Goal: Task Accomplishment & Management: Use online tool/utility

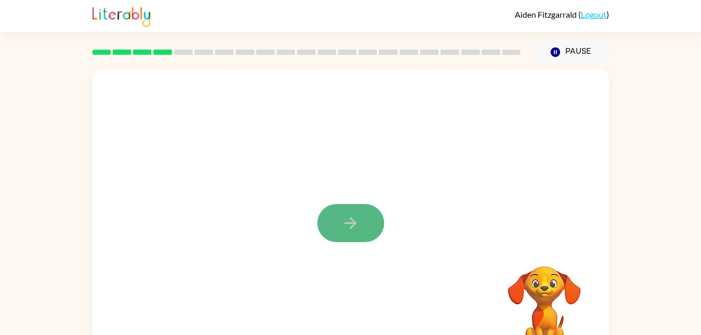
click at [372, 237] on button "button" at bounding box center [350, 223] width 67 height 38
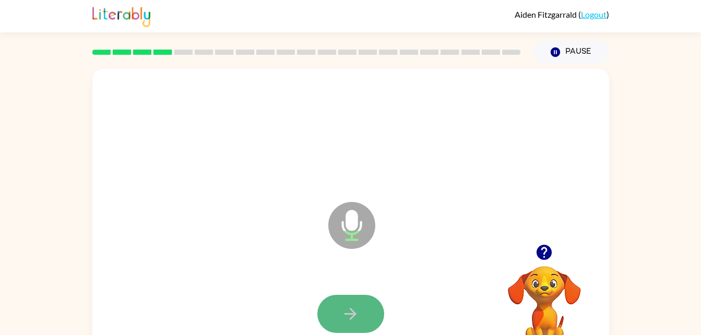
click at [336, 300] on button "button" at bounding box center [350, 314] width 67 height 38
click at [353, 335] on div at bounding box center [351, 314] width 496 height 86
click at [354, 330] on button "button" at bounding box center [350, 314] width 67 height 38
click at [348, 322] on icon "button" at bounding box center [350, 314] width 18 height 18
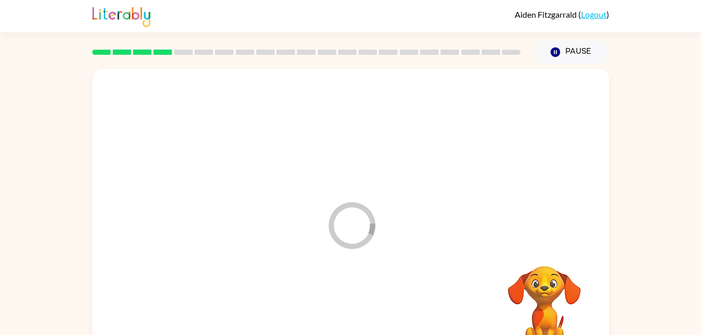
click at [348, 322] on div at bounding box center [351, 314] width 496 height 86
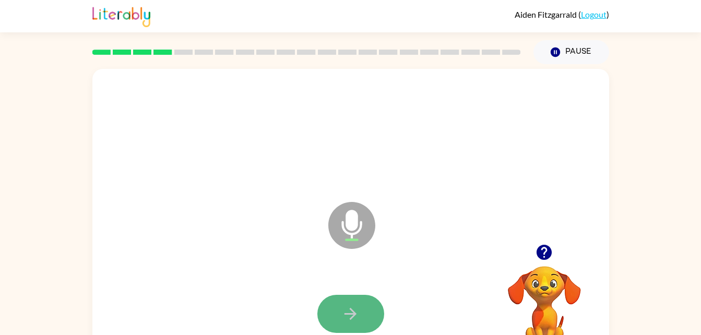
click at [360, 318] on button "button" at bounding box center [350, 314] width 67 height 38
click at [325, 318] on button "button" at bounding box center [350, 314] width 67 height 38
click at [358, 314] on icon "button" at bounding box center [350, 314] width 18 height 18
click at [359, 321] on icon "button" at bounding box center [350, 314] width 18 height 18
click at [339, 297] on button "button" at bounding box center [350, 314] width 67 height 38
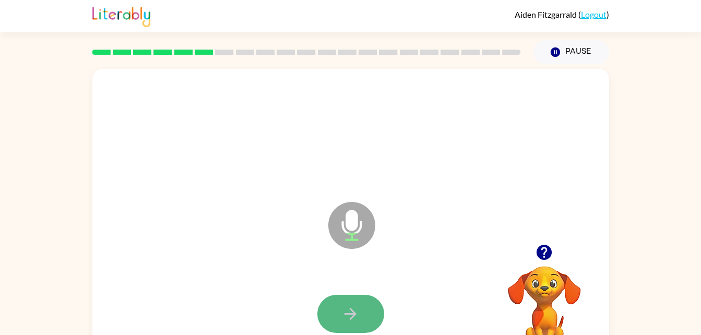
click at [335, 317] on button "button" at bounding box center [350, 314] width 67 height 38
click at [338, 317] on button "button" at bounding box center [350, 314] width 67 height 38
click at [353, 323] on button "button" at bounding box center [350, 314] width 67 height 38
click at [347, 314] on icon "button" at bounding box center [351, 314] width 12 height 12
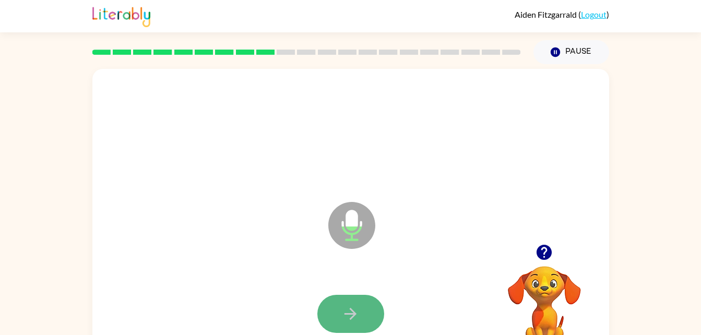
click at [354, 304] on button "button" at bounding box center [350, 314] width 67 height 38
click at [344, 303] on button "button" at bounding box center [350, 314] width 67 height 38
click at [351, 313] on icon "button" at bounding box center [350, 314] width 18 height 18
click at [340, 326] on button "button" at bounding box center [350, 314] width 67 height 38
click at [364, 307] on button "button" at bounding box center [350, 314] width 67 height 38
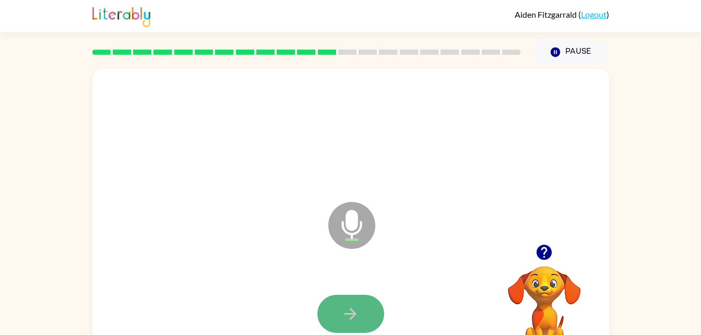
click at [365, 310] on button "button" at bounding box center [350, 314] width 67 height 38
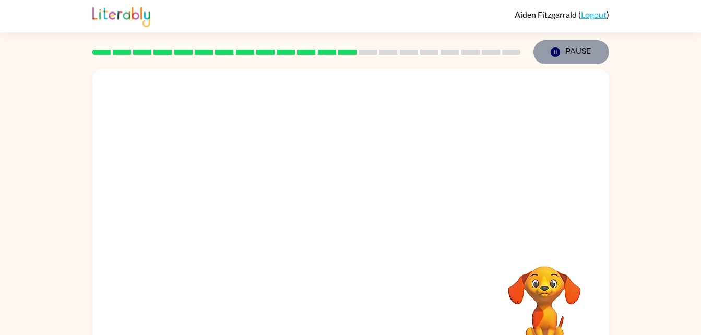
click at [550, 46] on button "Pause Pause" at bounding box center [572, 52] width 76 height 24
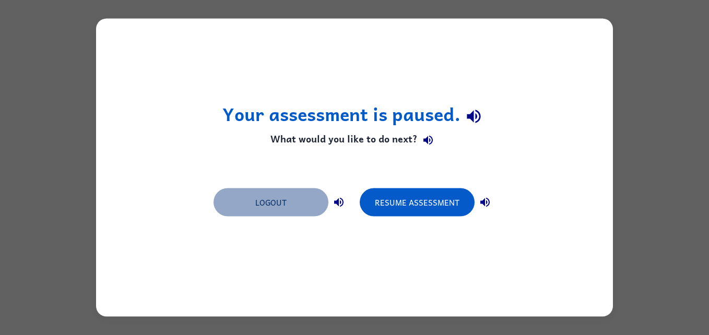
click at [274, 207] on button "Logout" at bounding box center [271, 202] width 115 height 28
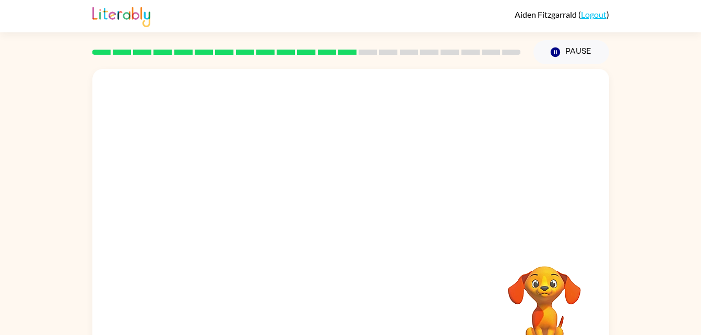
scroll to position [1, 0]
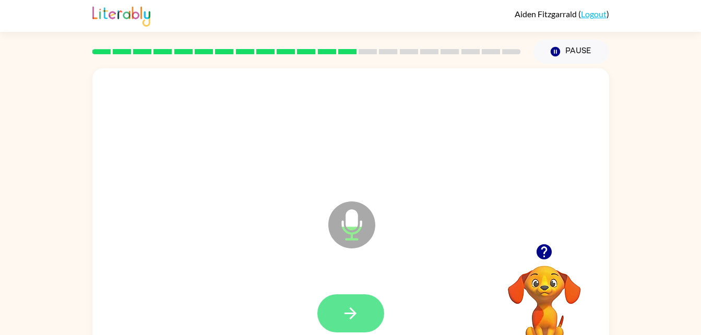
click at [337, 301] on button "button" at bounding box center [350, 313] width 67 height 38
click at [328, 299] on div at bounding box center [351, 314] width 496 height 86
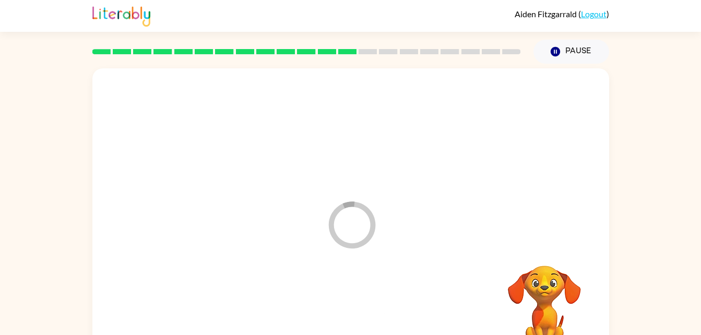
click at [359, 303] on div at bounding box center [351, 314] width 496 height 86
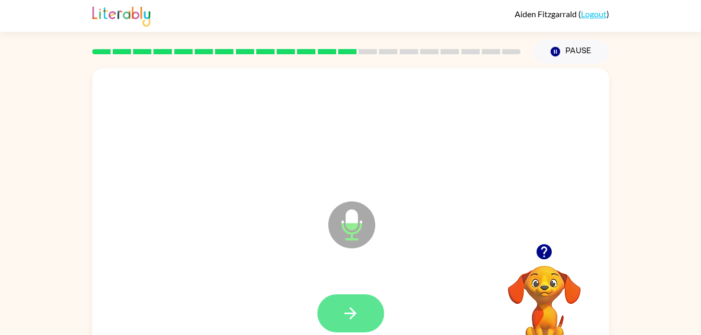
click at [350, 311] on icon "button" at bounding box center [350, 313] width 18 height 18
click at [344, 313] on icon "button" at bounding box center [350, 313] width 18 height 18
click at [349, 309] on icon "button" at bounding box center [350, 313] width 18 height 18
click at [352, 302] on button "button" at bounding box center [350, 313] width 67 height 38
click at [360, 311] on button "button" at bounding box center [350, 313] width 67 height 38
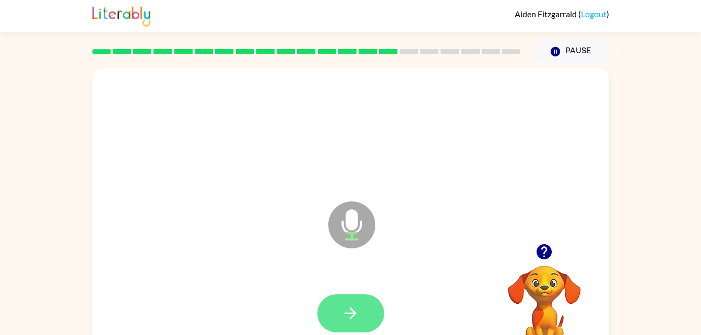
click at [345, 295] on button "button" at bounding box center [350, 313] width 67 height 38
click at [348, 307] on icon "button" at bounding box center [350, 313] width 18 height 18
click at [338, 319] on button "button" at bounding box center [350, 313] width 67 height 38
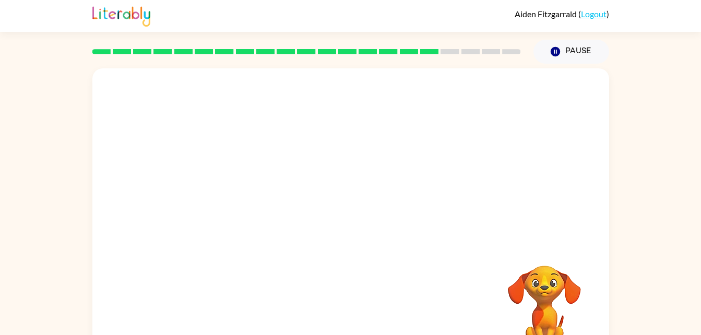
drag, startPoint x: 338, startPoint y: 319, endPoint x: 331, endPoint y: 309, distance: 12.5
click at [331, 309] on div "Your browser must support playing .mp4 files to use Literably. Please try using…" at bounding box center [350, 217] width 517 height 298
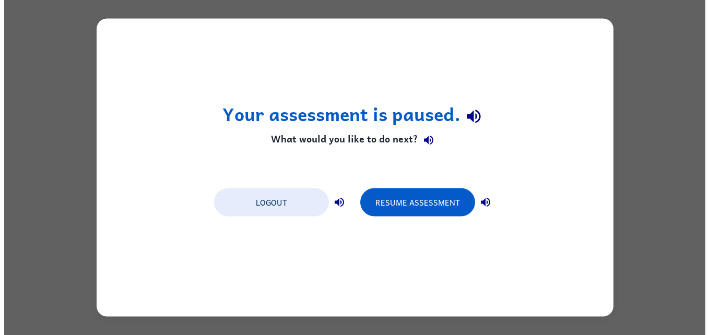
scroll to position [0, 0]
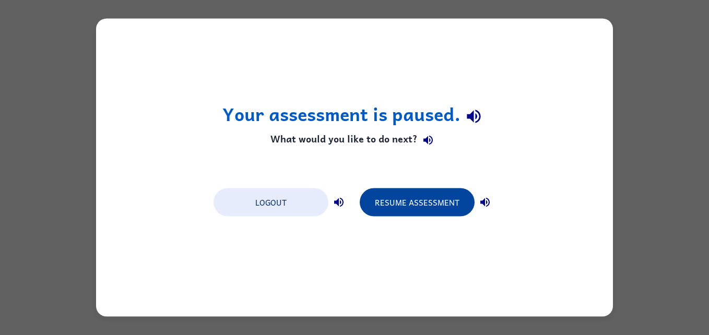
click at [441, 196] on button "Resume Assessment" at bounding box center [417, 202] width 115 height 28
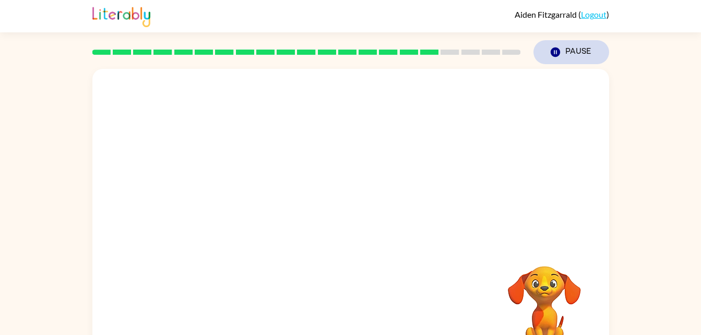
click at [567, 46] on button "Pause Pause" at bounding box center [572, 52] width 76 height 24
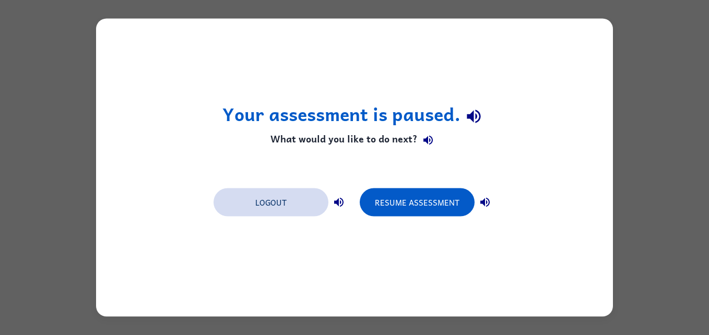
click at [302, 201] on button "Logout" at bounding box center [271, 202] width 115 height 28
